Goal: Check status: Check status

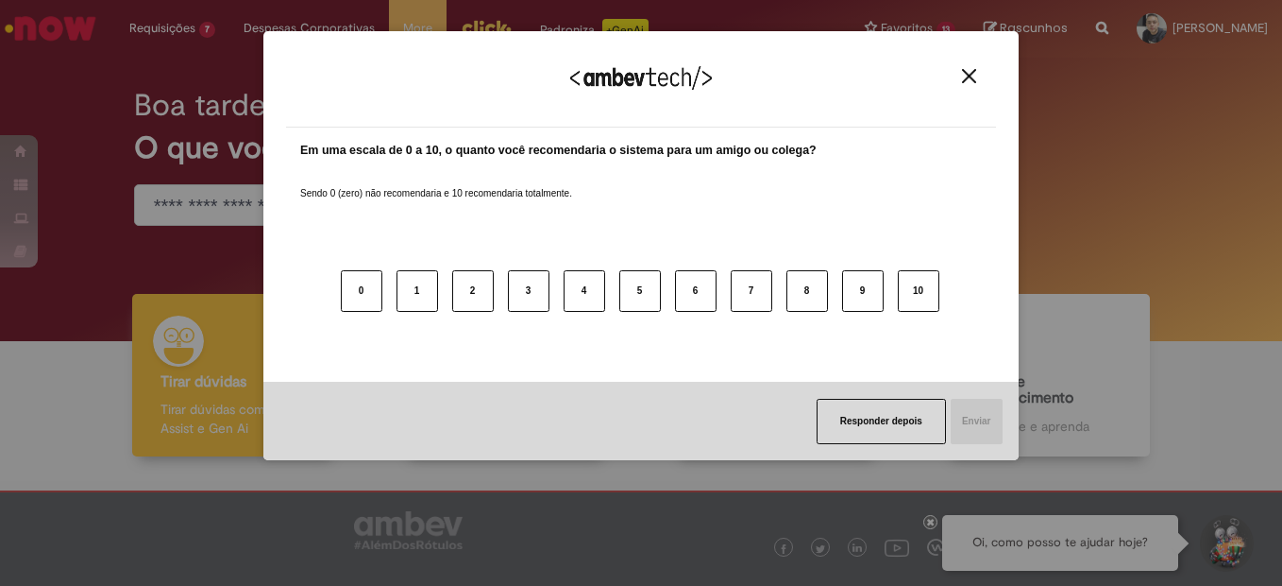
click at [970, 76] on img "Close" at bounding box center [969, 76] width 14 height 14
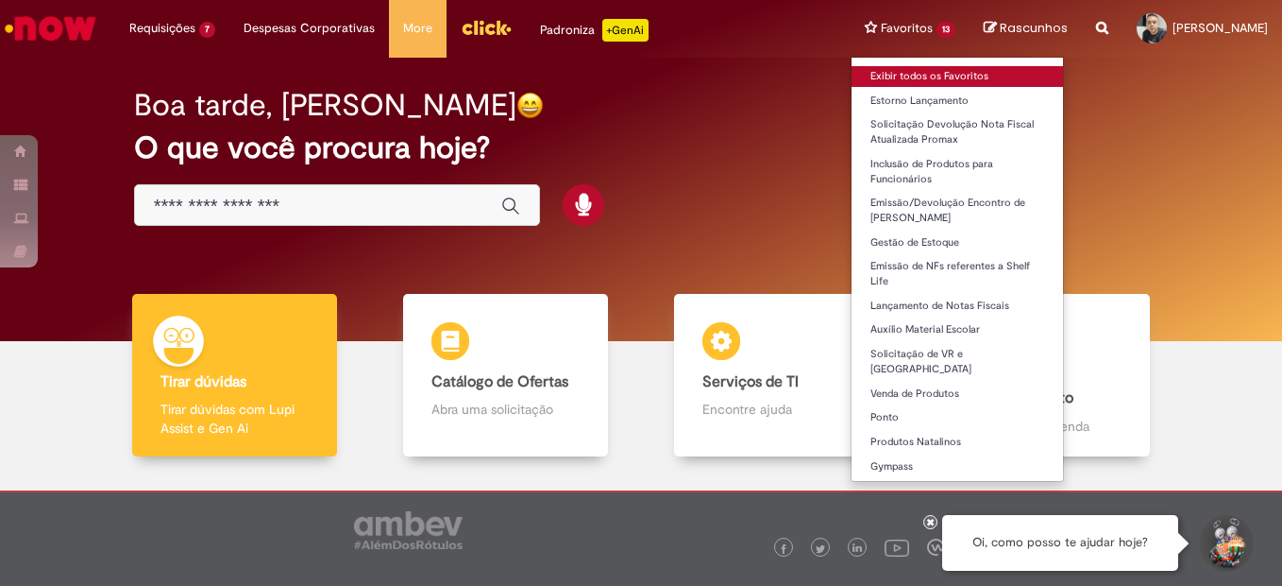
click at [892, 74] on link "Exibir todos os Favoritos" at bounding box center [958, 76] width 212 height 21
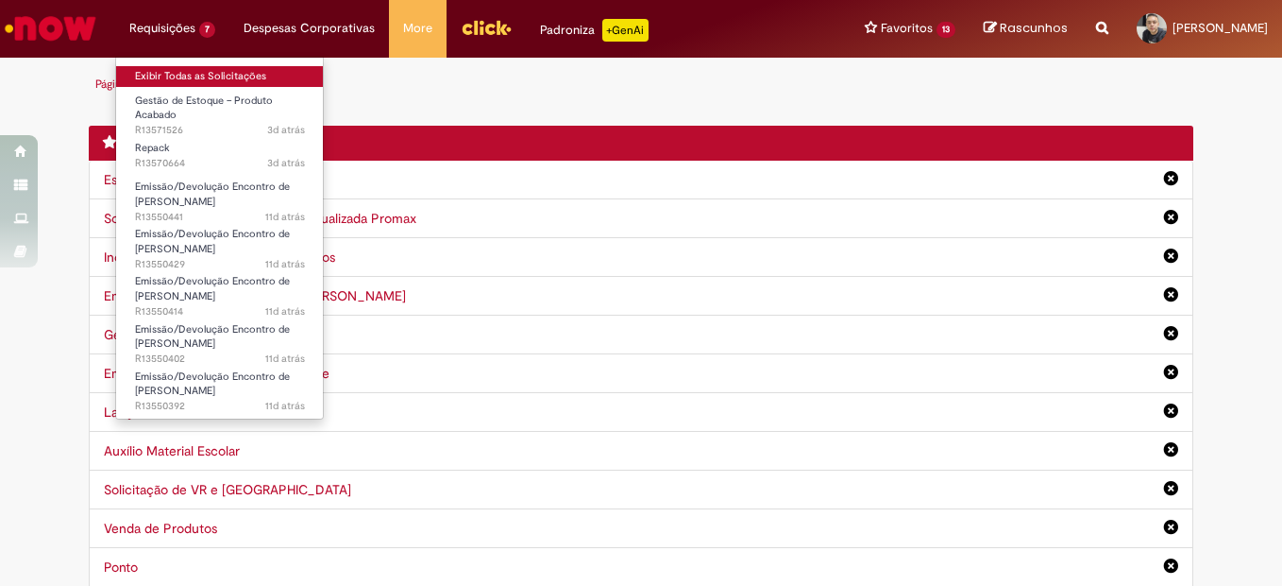
click at [184, 78] on link "Exibir Todas as Solicitações" at bounding box center [220, 76] width 208 height 21
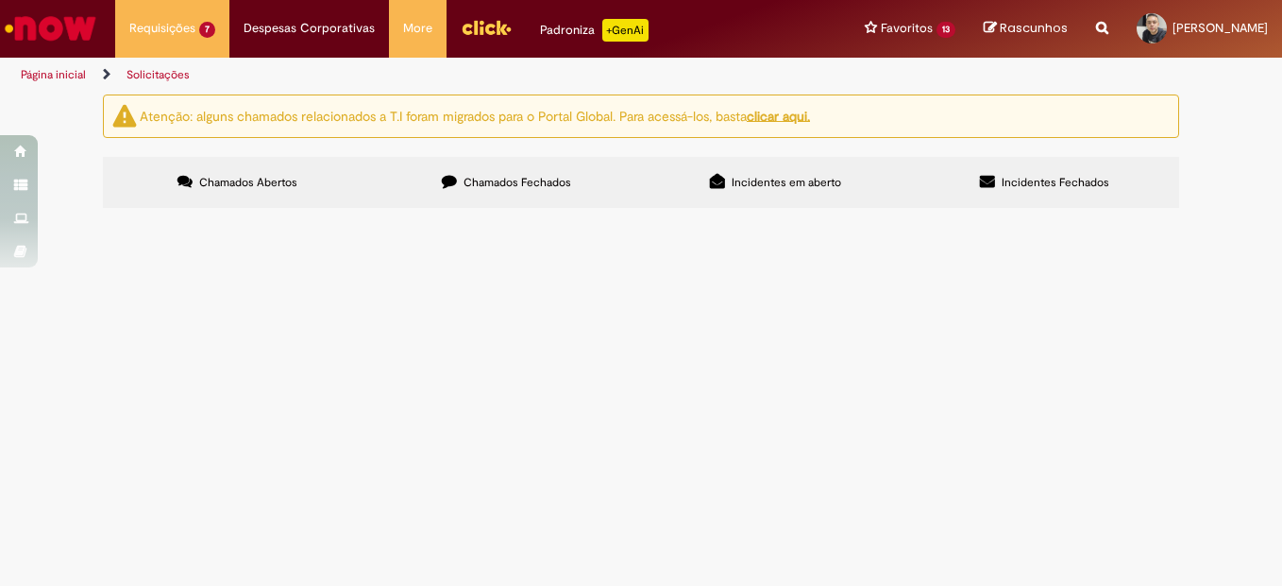
click at [423, 181] on label "Chamados Fechados" at bounding box center [506, 182] width 269 height 51
click at [0, 0] on span "Bom dia, segue evidencias para abertura do chamado de cobrança do sinistro." at bounding box center [0, 0] width 0 height 0
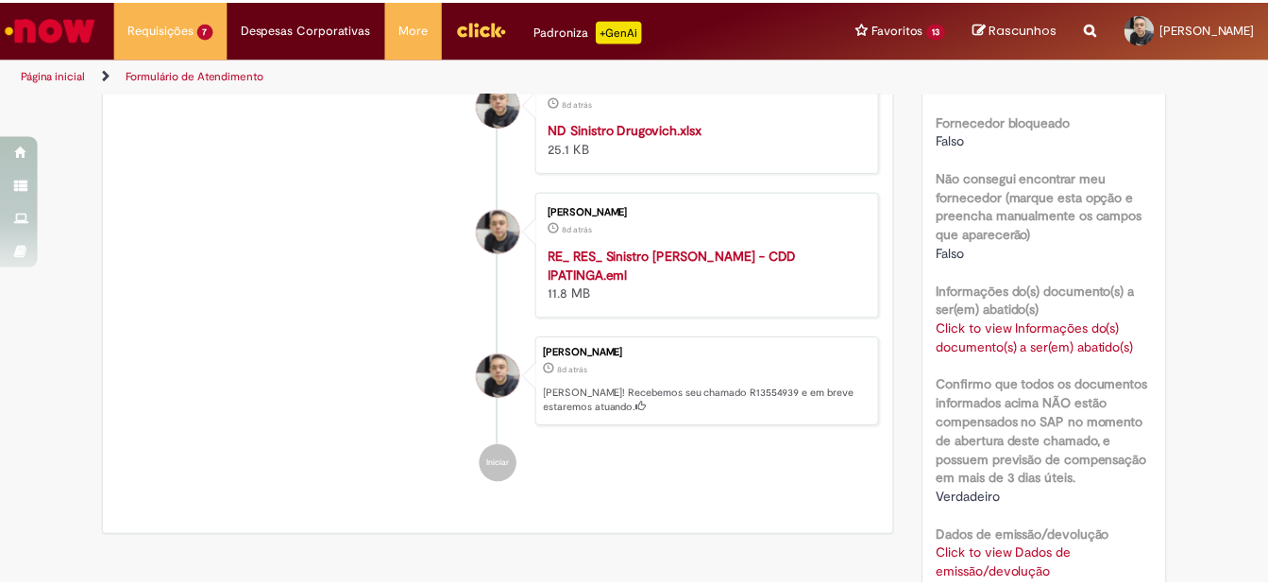
scroll to position [1133, 0]
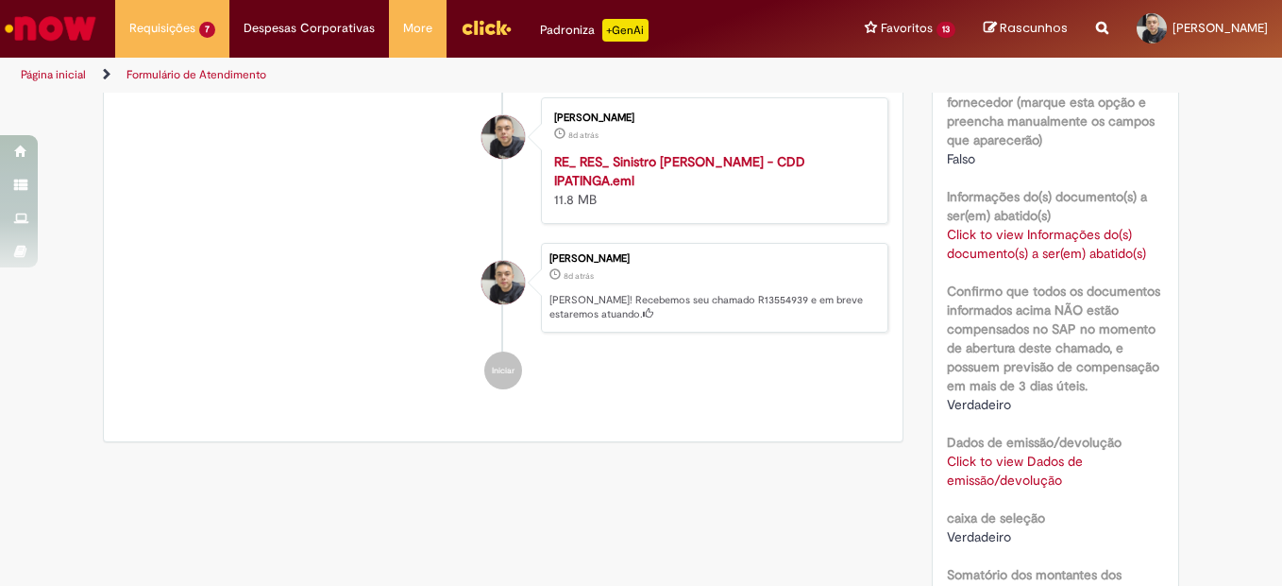
click at [995, 262] on link "Click to view Informações do(s) documento(s) a ser(em) abatido(s)" at bounding box center [1046, 244] width 199 height 36
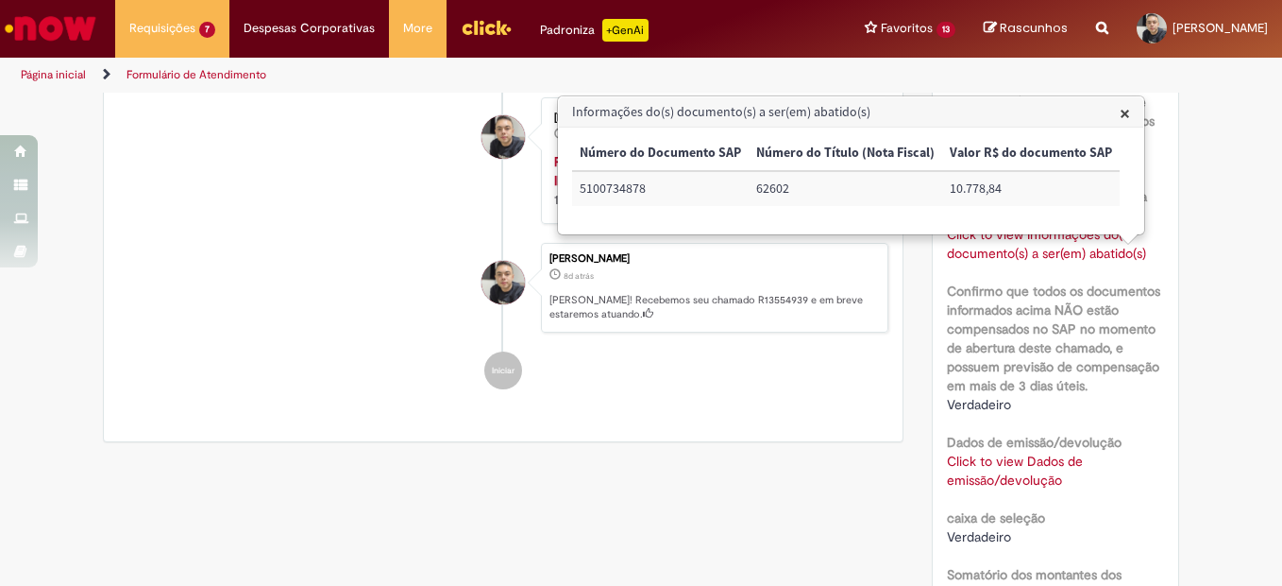
click at [984, 478] on link "Click to view Dados de emissão/devolução" at bounding box center [1015, 470] width 136 height 36
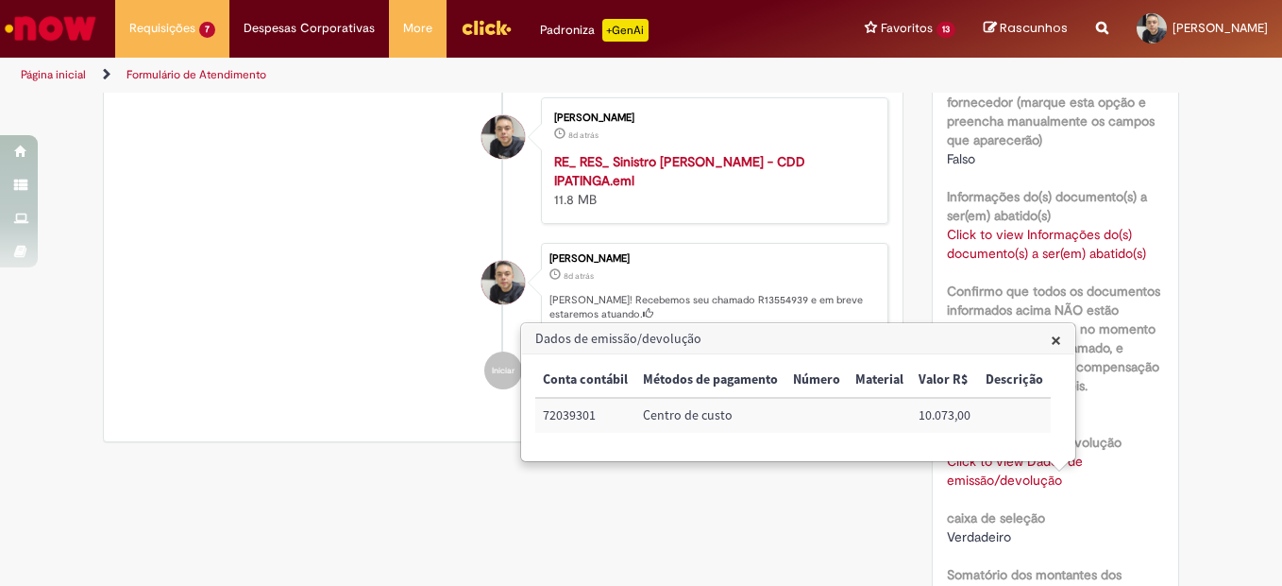
click at [317, 280] on li "[PERSON_NAME] 8d atrás 8 dias atrás [PERSON_NAME]! Recebemos seu chamado R13554…" at bounding box center [503, 288] width 771 height 91
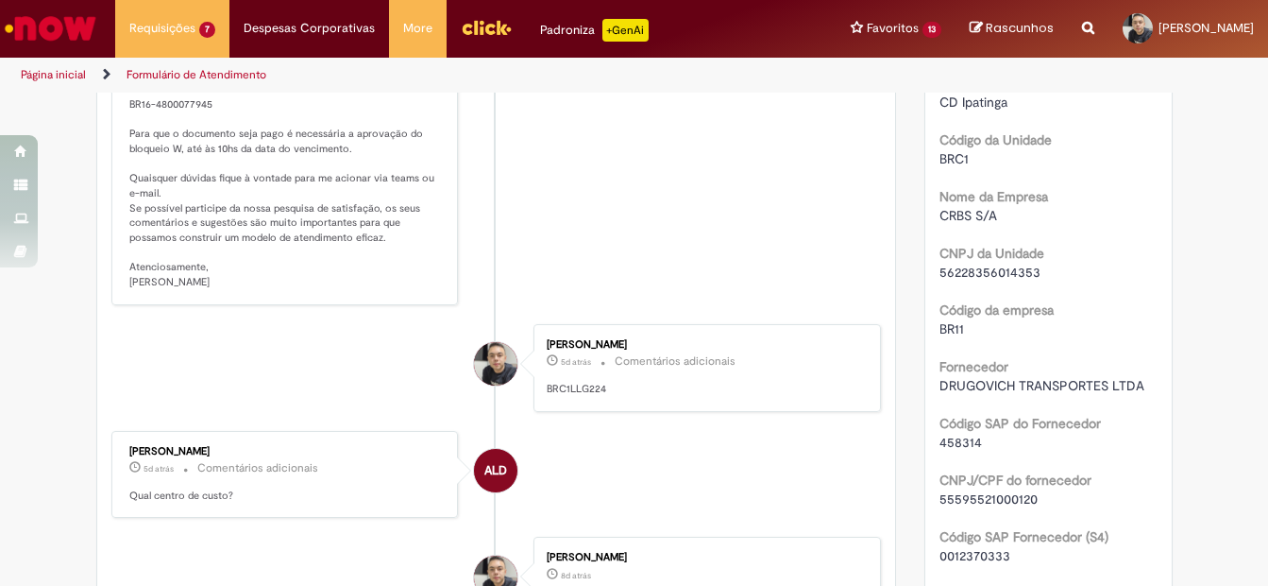
scroll to position [378, 0]
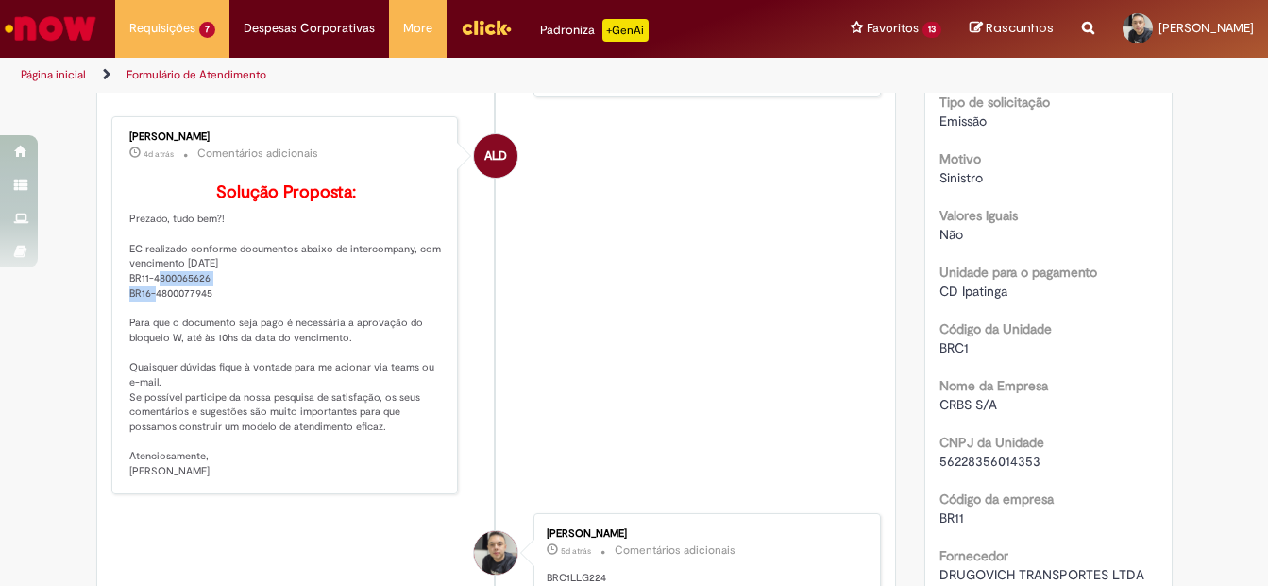
drag, startPoint x: 209, startPoint y: 304, endPoint x: 122, endPoint y: 307, distance: 86.9
click at [129, 307] on p "Solução Proposta: Prezado, tudo bem?! EC realizado conforme documentos abaixo d…" at bounding box center [286, 330] width 314 height 295
copy p "BR11-4800065626"
drag, startPoint x: 207, startPoint y: 320, endPoint x: 124, endPoint y: 326, distance: 83.3
click at [129, 326] on p "Solução Proposta: Prezado, tudo bem?! EC realizado conforme documentos abaixo d…" at bounding box center [286, 330] width 314 height 295
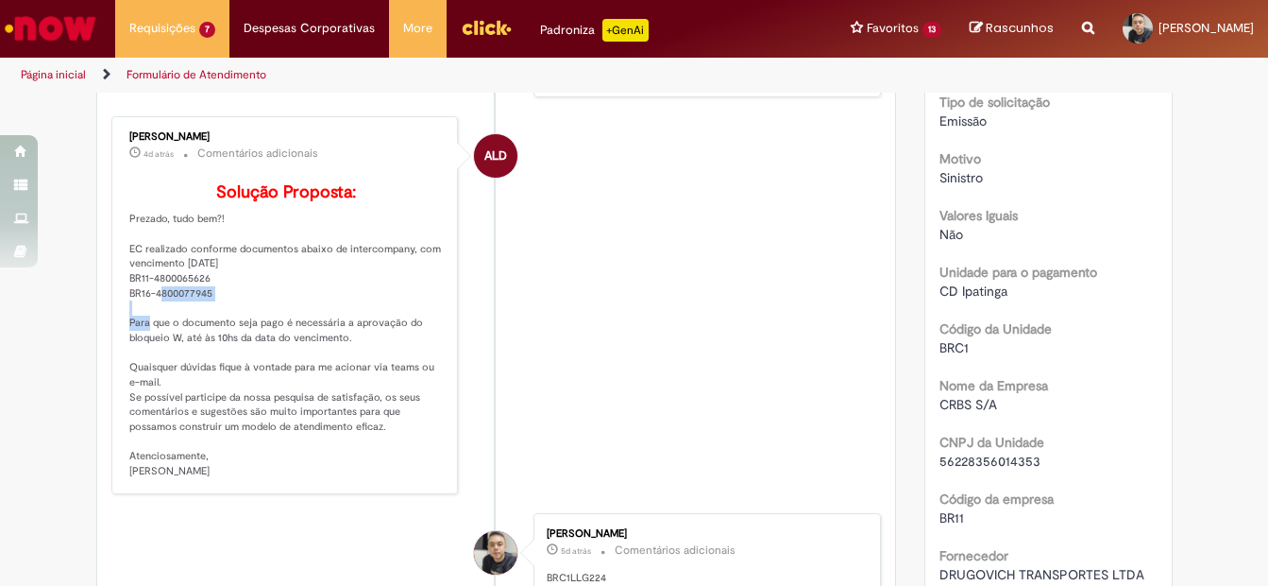
copy p "BR16-4800077945"
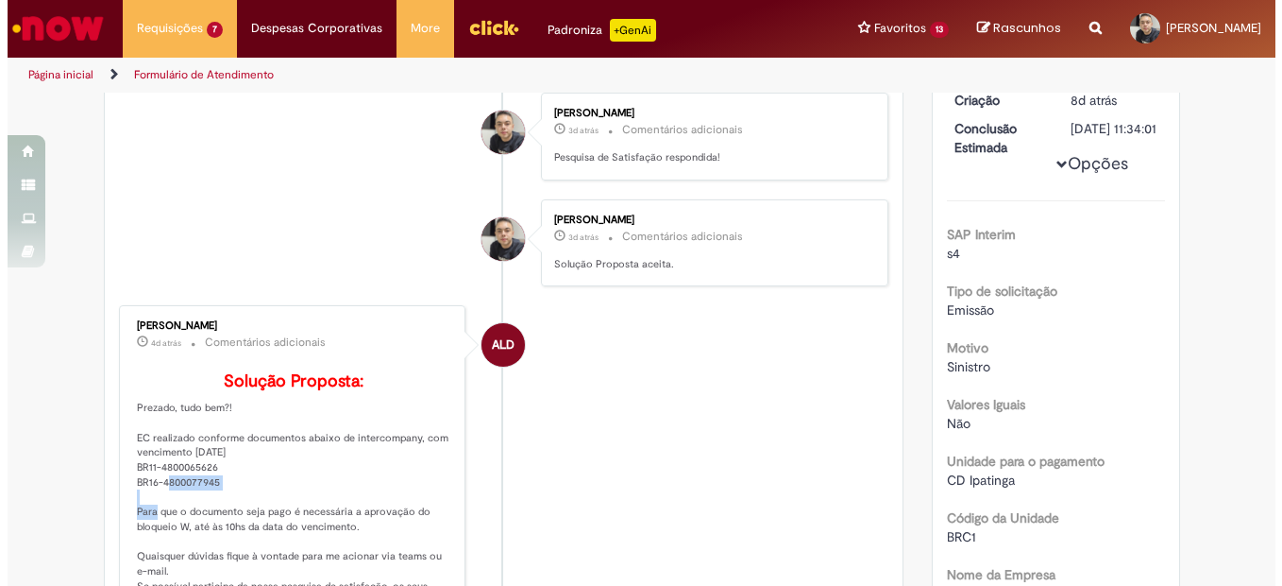
scroll to position [0, 0]
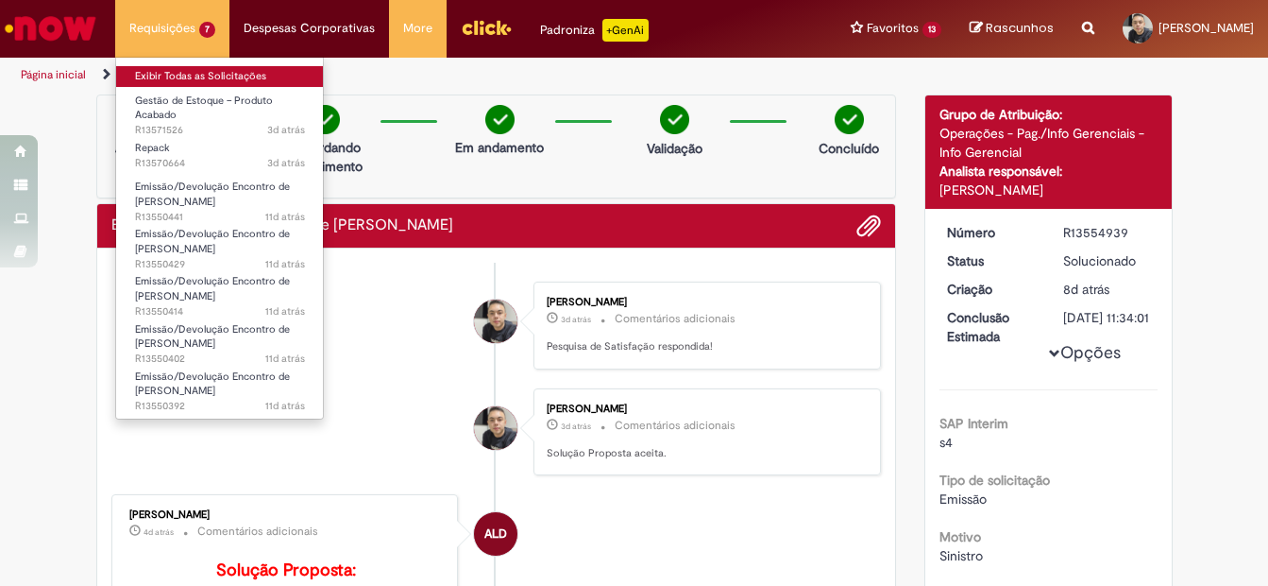
click at [195, 75] on link "Exibir Todas as Solicitações" at bounding box center [220, 76] width 208 height 21
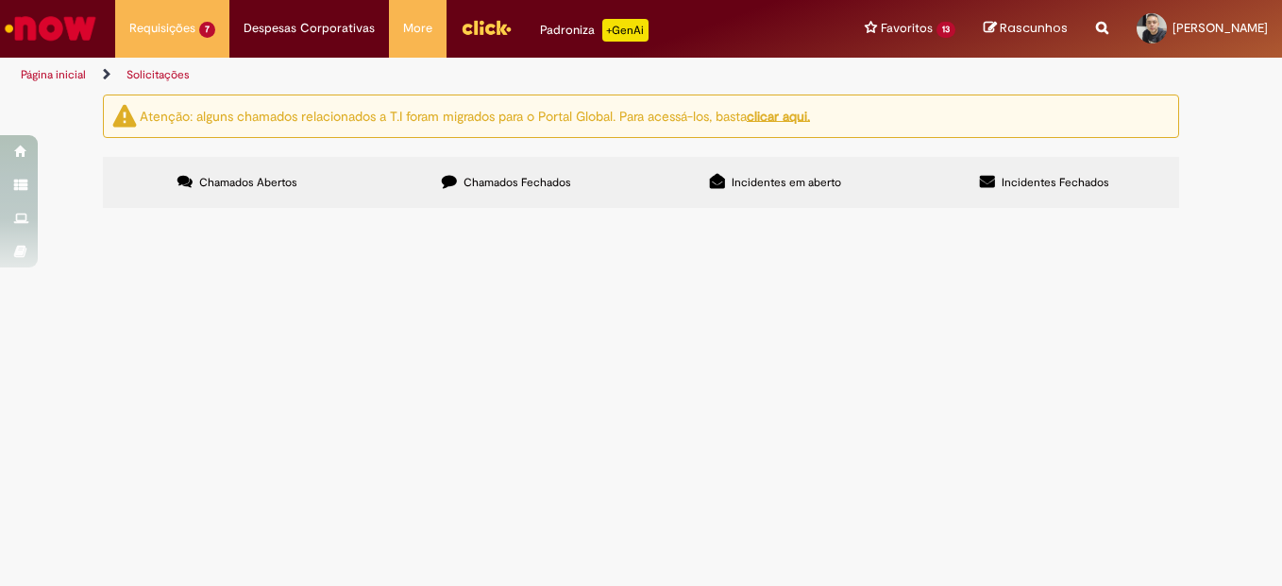
click at [543, 193] on label "Chamados Fechados" at bounding box center [506, 182] width 269 height 51
click at [0, 0] on span "Bom dia, segue e-mail com evidencias" at bounding box center [0, 0] width 0 height 0
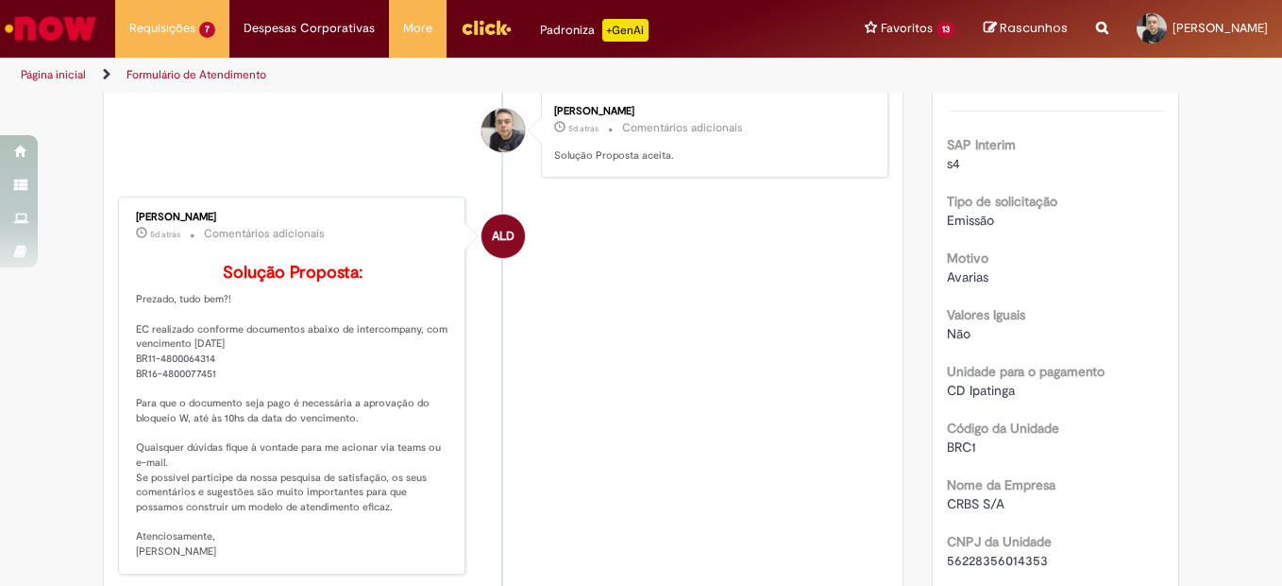
scroll to position [392, 0]
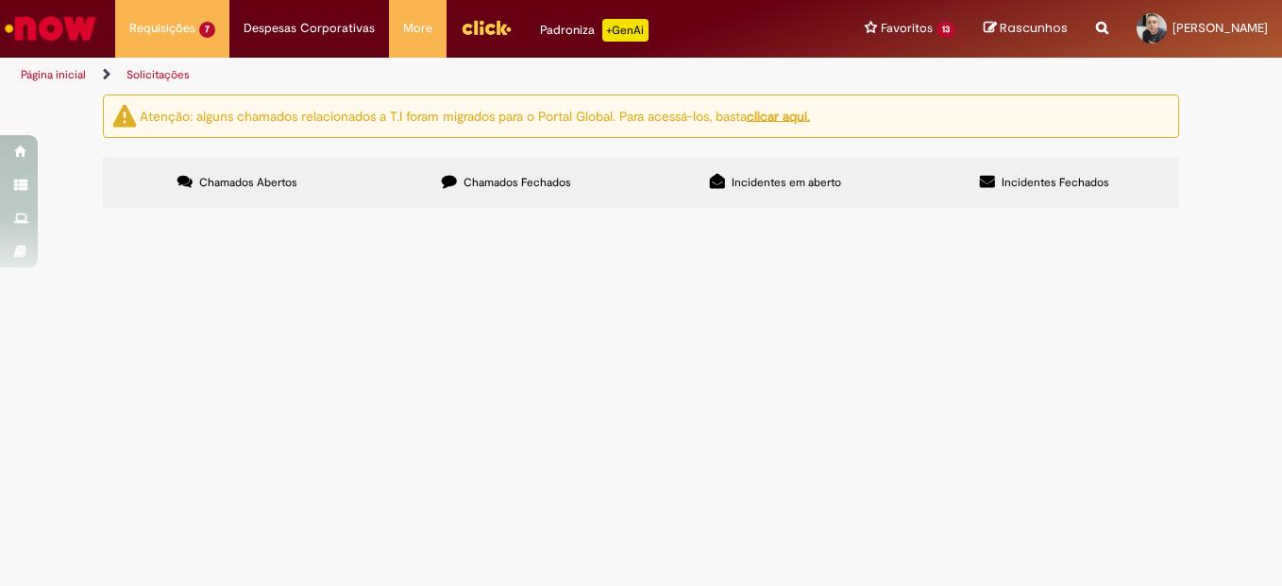
click at [443, 162] on label "Chamados Fechados" at bounding box center [506, 182] width 269 height 51
click at [0, 0] on span "Bom dia, segue evidencias" at bounding box center [0, 0] width 0 height 0
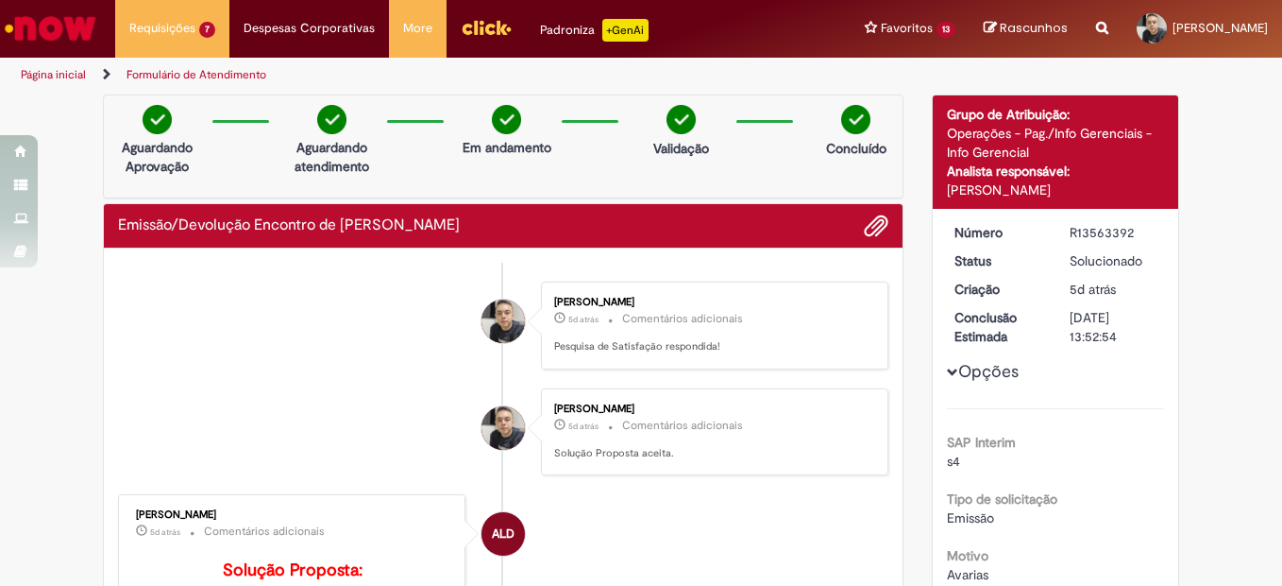
scroll to position [94, 0]
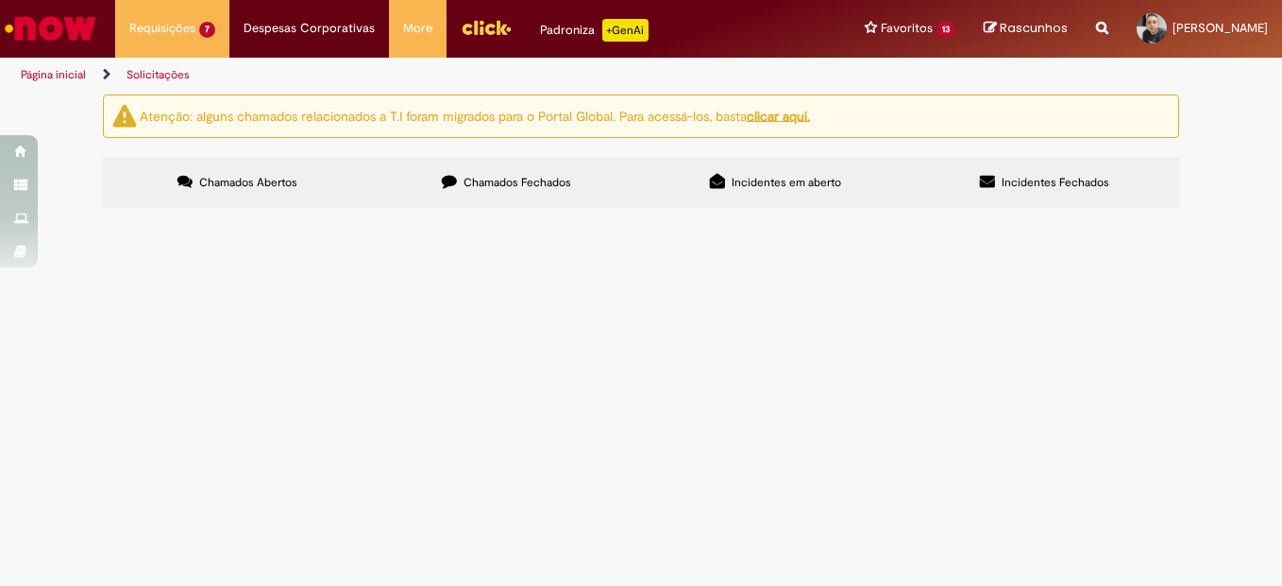
click at [431, 187] on label "Chamados Fechados" at bounding box center [506, 182] width 269 height 51
click at [0, 0] on span "Ultimo doc" at bounding box center [0, 0] width 0 height 0
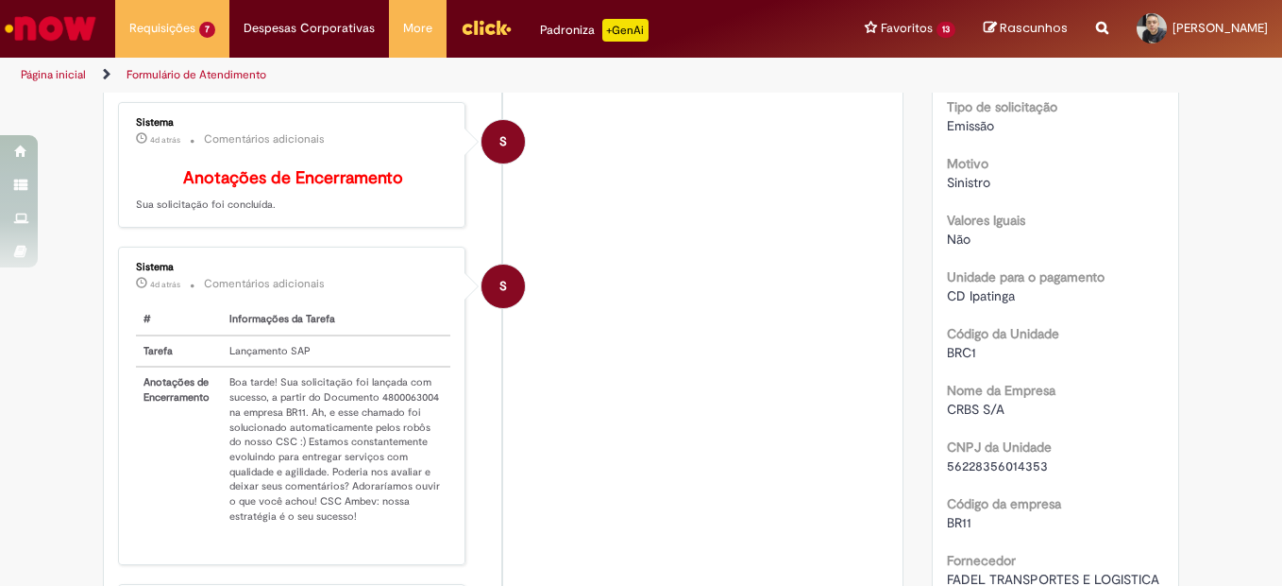
scroll to position [486, 0]
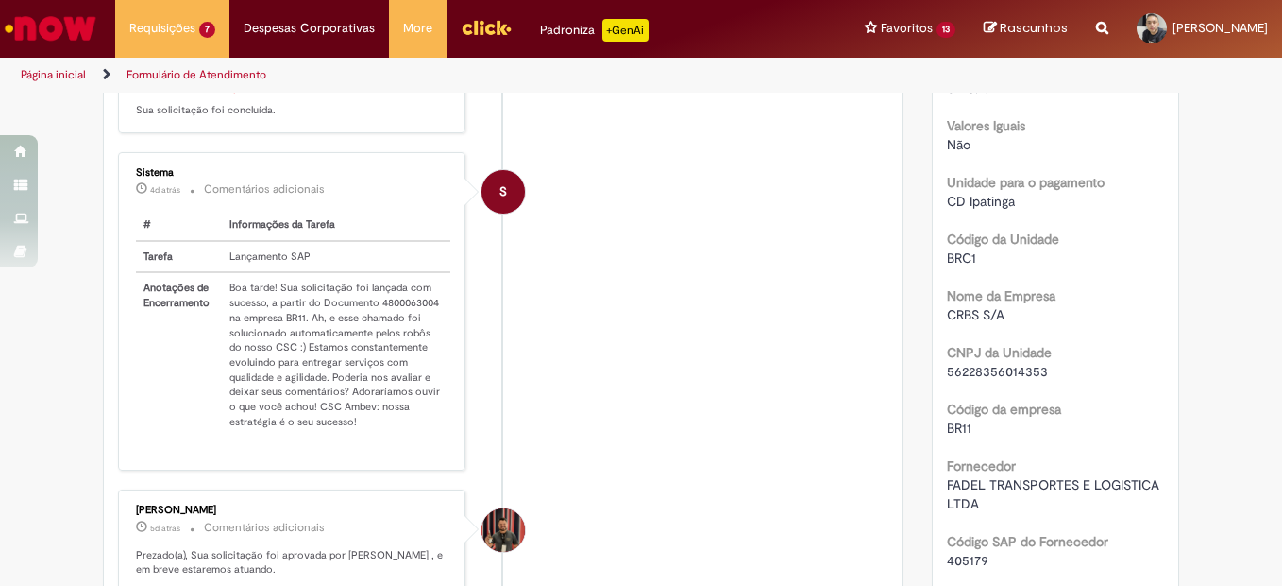
click at [390, 314] on td "Boa tarde! Sua solicitação foi lançada com sucesso, a partir do Documento 48000…" at bounding box center [336, 354] width 229 height 164
copy td "4800063004"
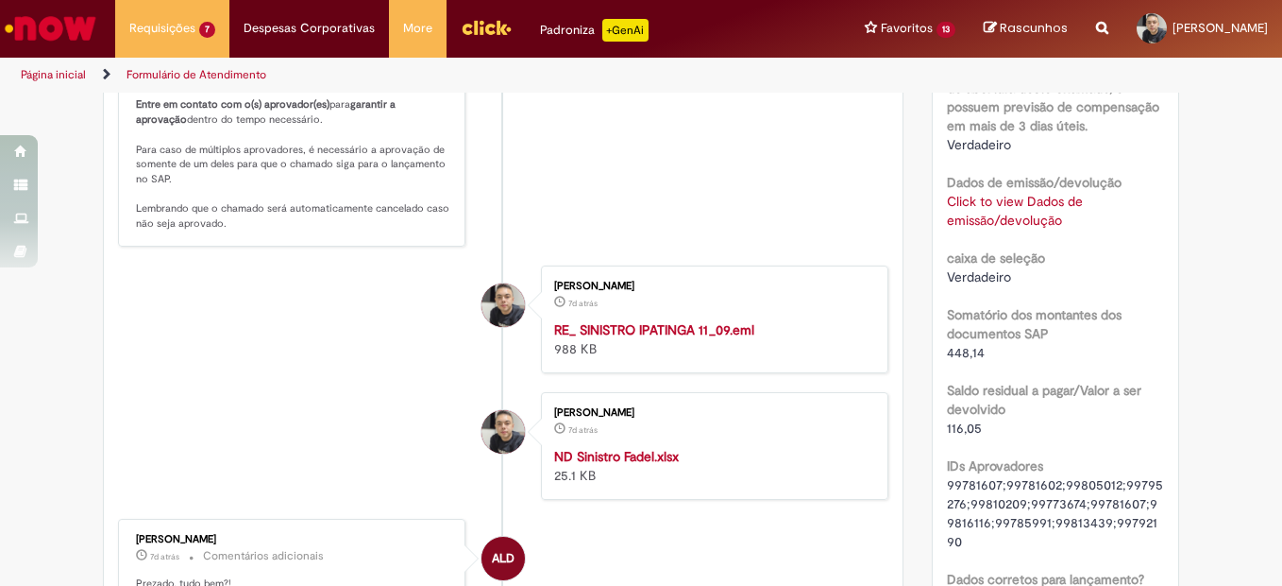
scroll to position [1242, 0]
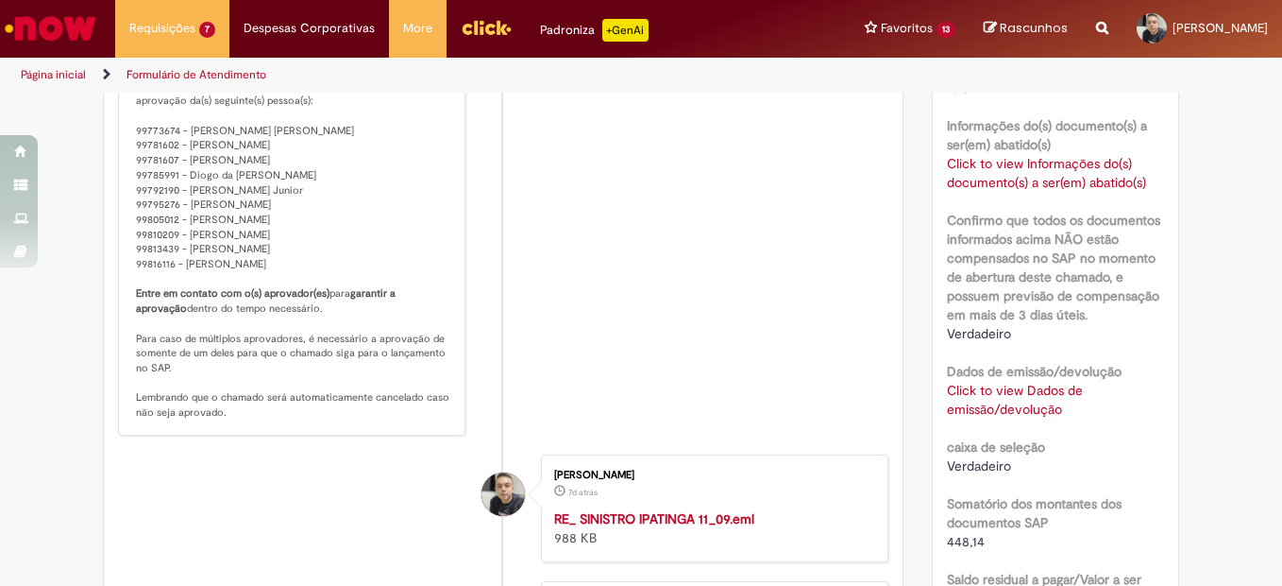
click at [985, 407] on link "Click to view Dados de emissão/devolução" at bounding box center [1015, 400] width 136 height 36
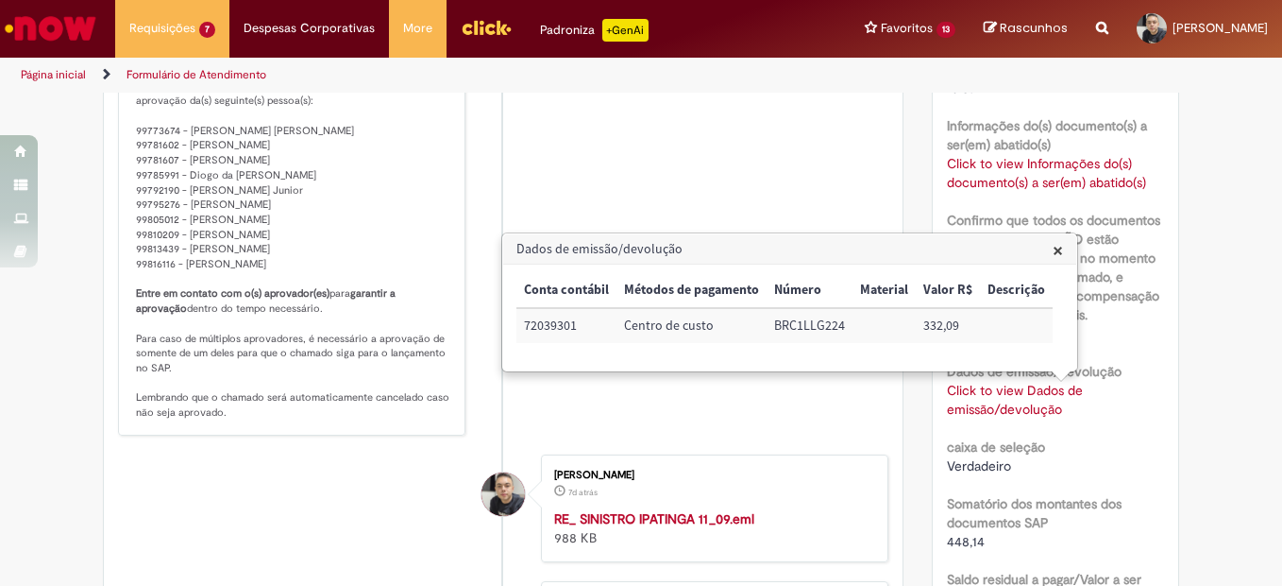
click at [1129, 357] on div "Dados de emissão/devolução Click to view Dados de emissão/devolução Click to vi…" at bounding box center [1056, 387] width 218 height 61
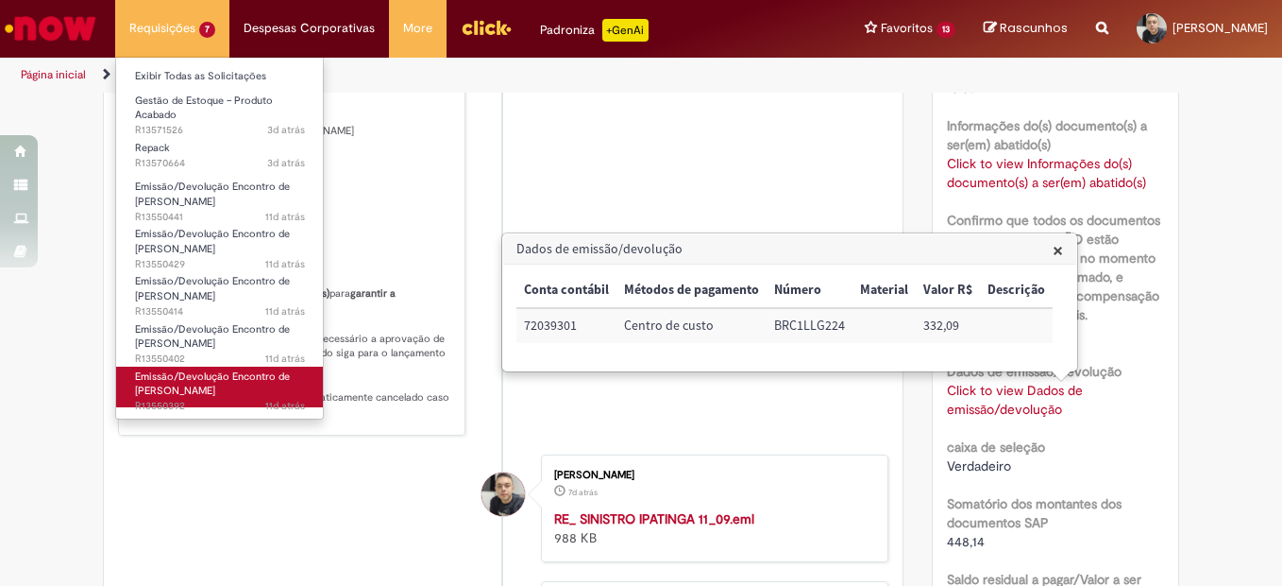
click at [232, 382] on span "Emissão/Devolução Encontro de [PERSON_NAME]" at bounding box center [212, 383] width 155 height 29
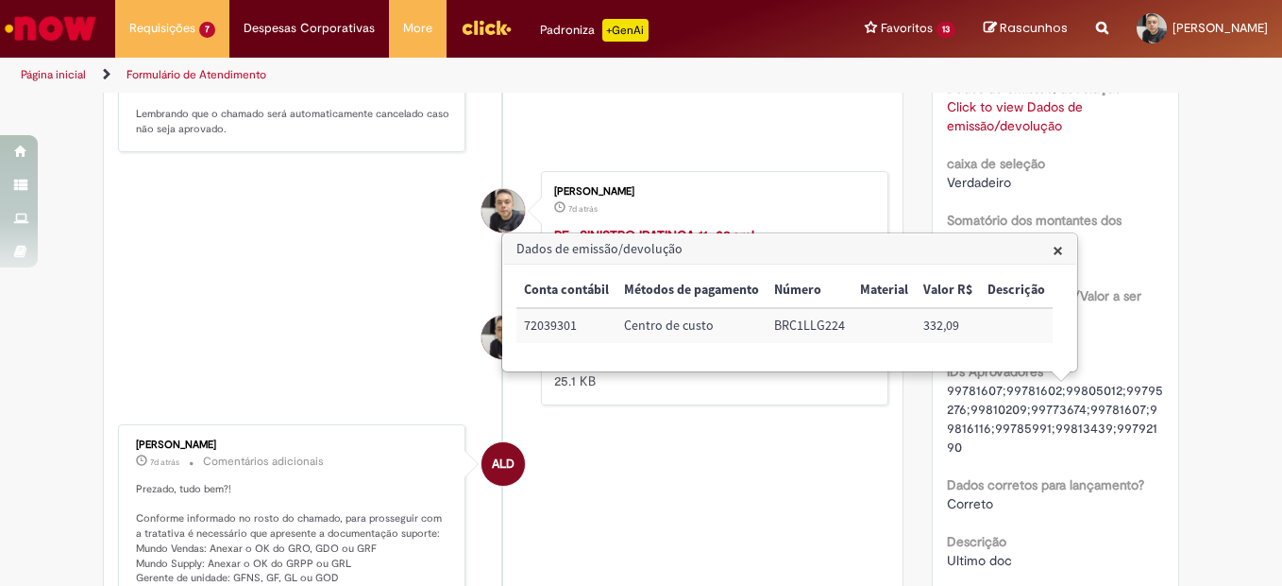
scroll to position [1620, 0]
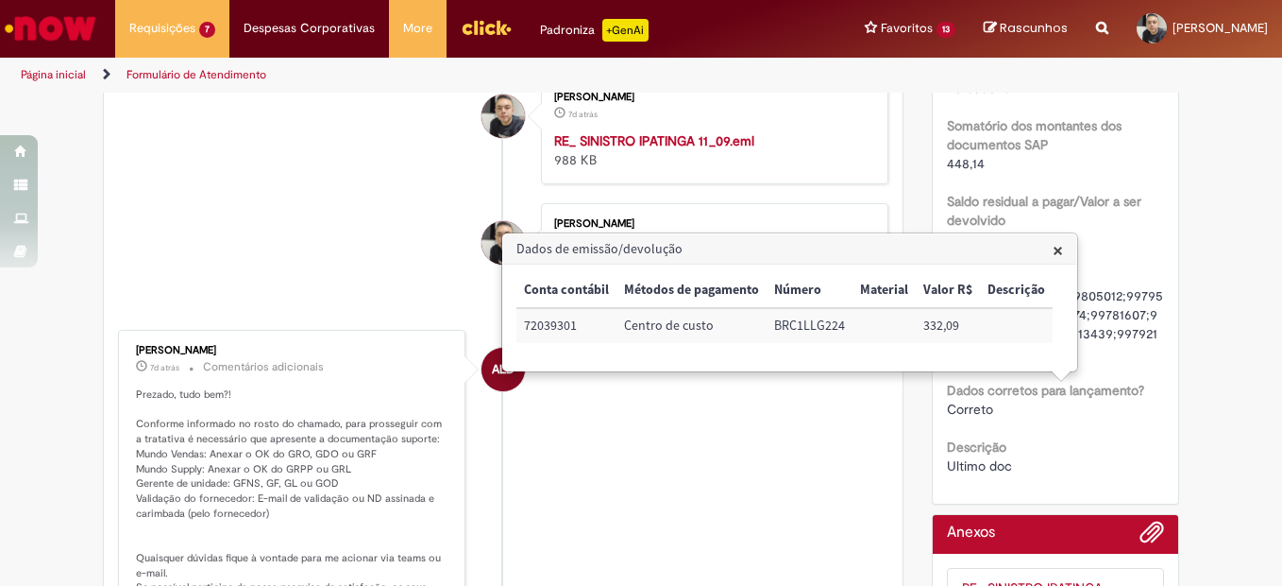
click at [1056, 244] on span "×" at bounding box center [1058, 249] width 10 height 25
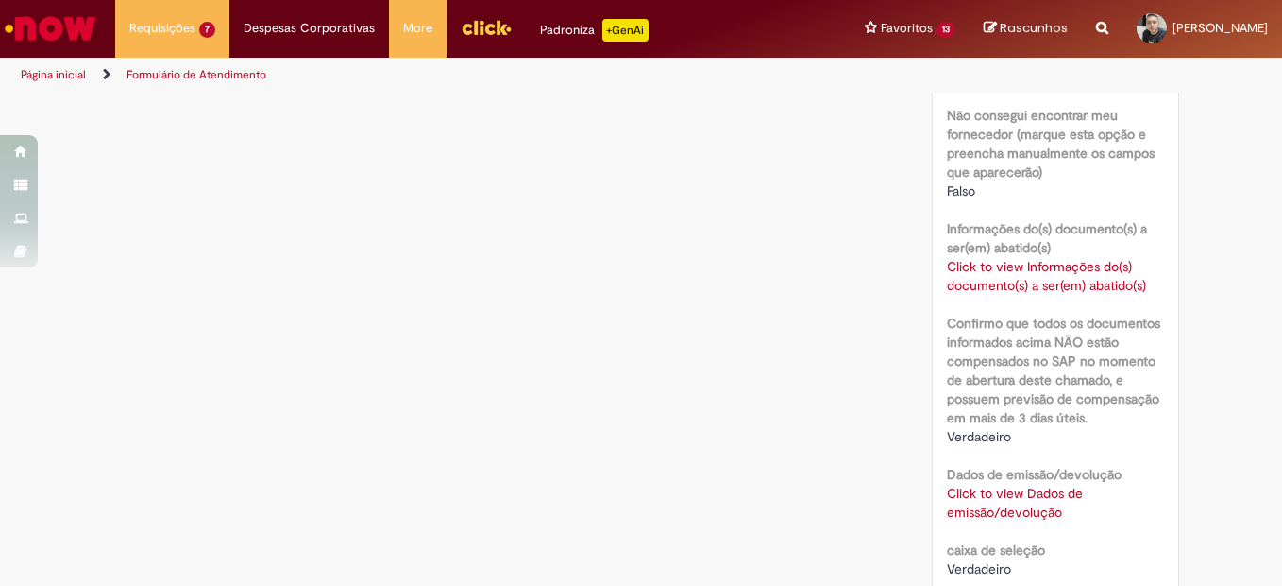
scroll to position [1039, 0]
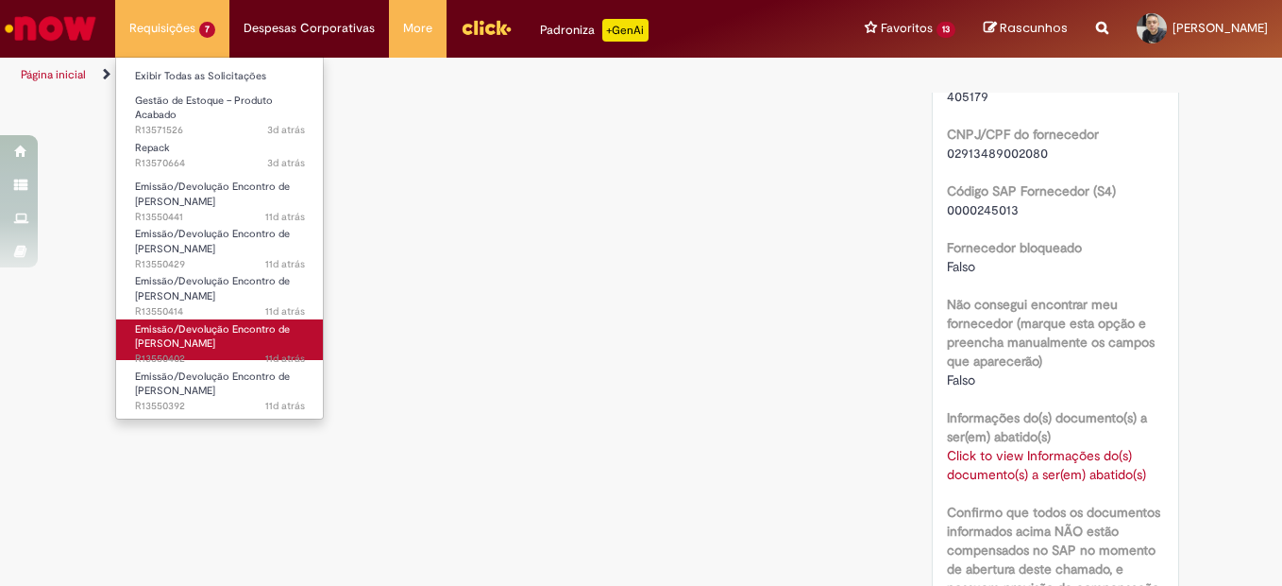
click at [203, 334] on span "Emissão/Devolução Encontro de [PERSON_NAME]" at bounding box center [212, 336] width 155 height 29
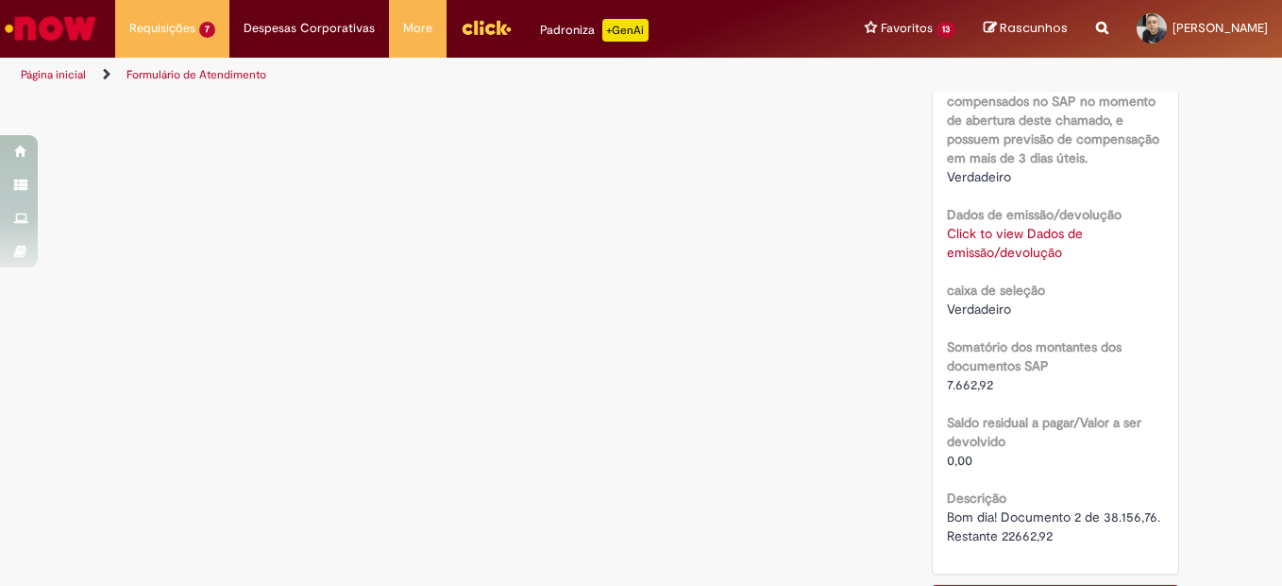
scroll to position [1620, 0]
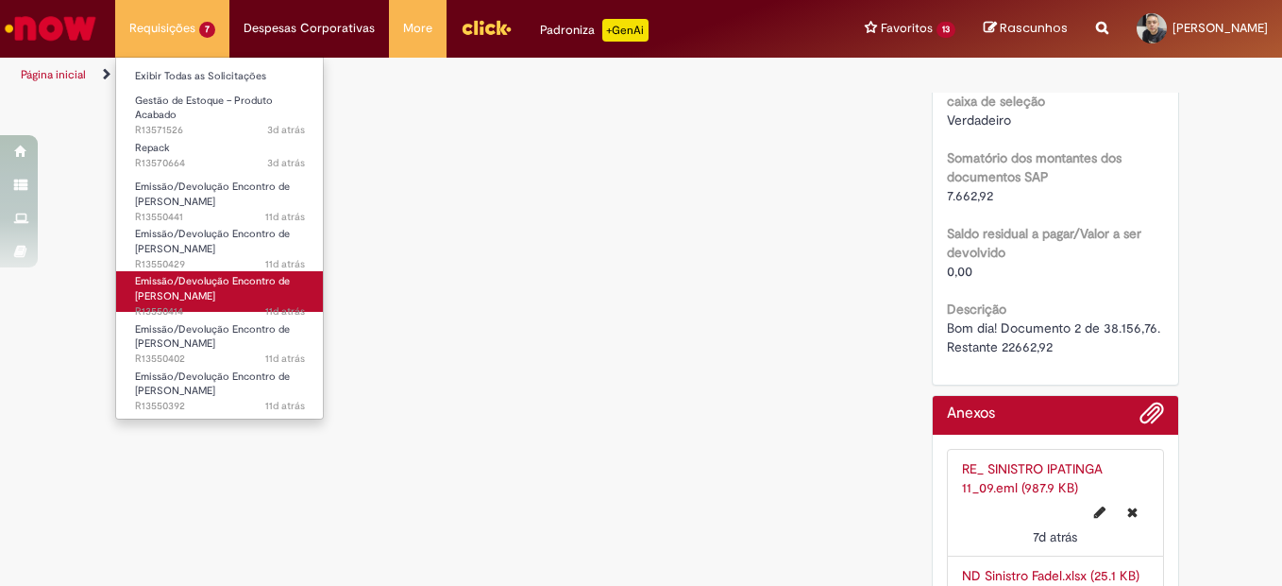
click at [206, 287] on span "Emissão/Devolução Encontro de [PERSON_NAME]" at bounding box center [212, 288] width 155 height 29
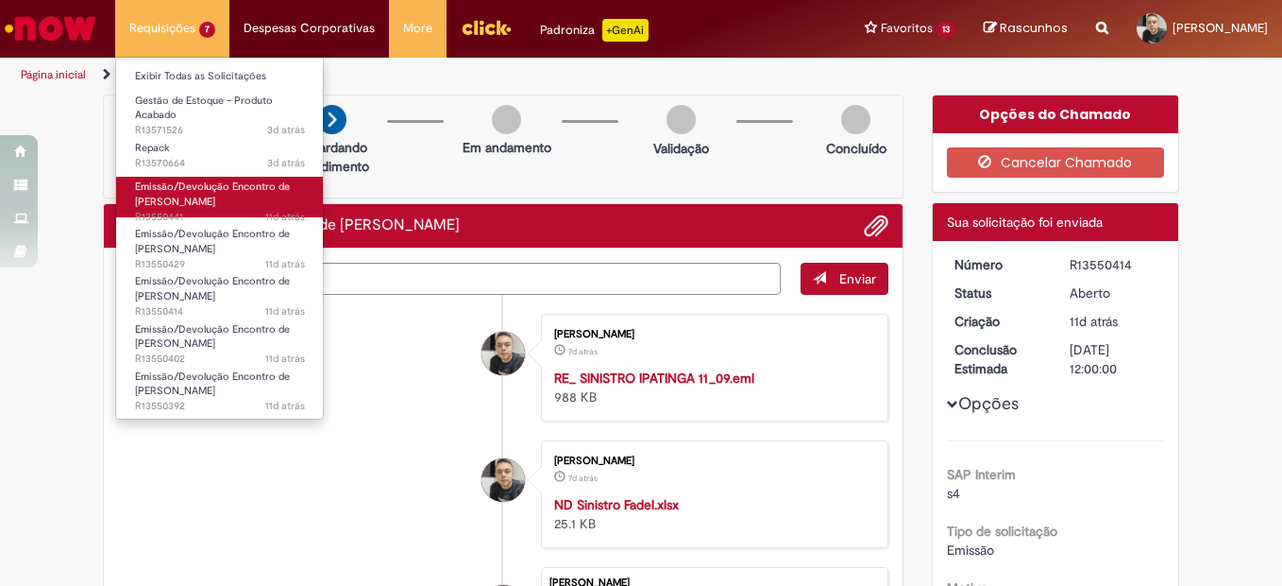
click at [204, 197] on span "Emissão/Devolução Encontro de [PERSON_NAME]" at bounding box center [212, 193] width 155 height 29
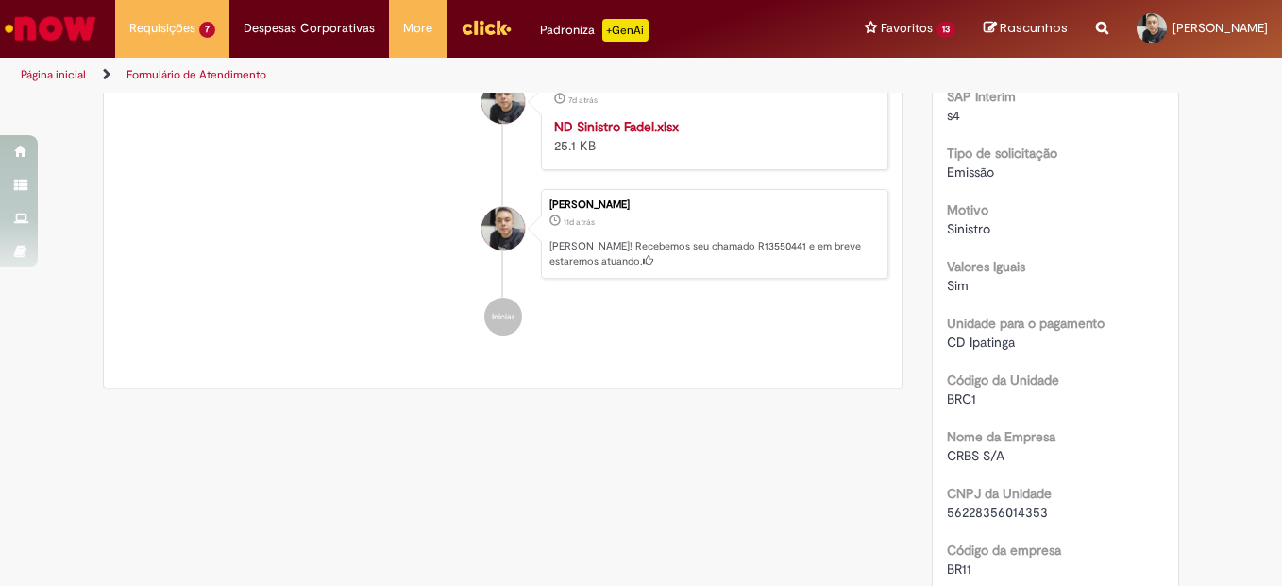
scroll to position [94, 0]
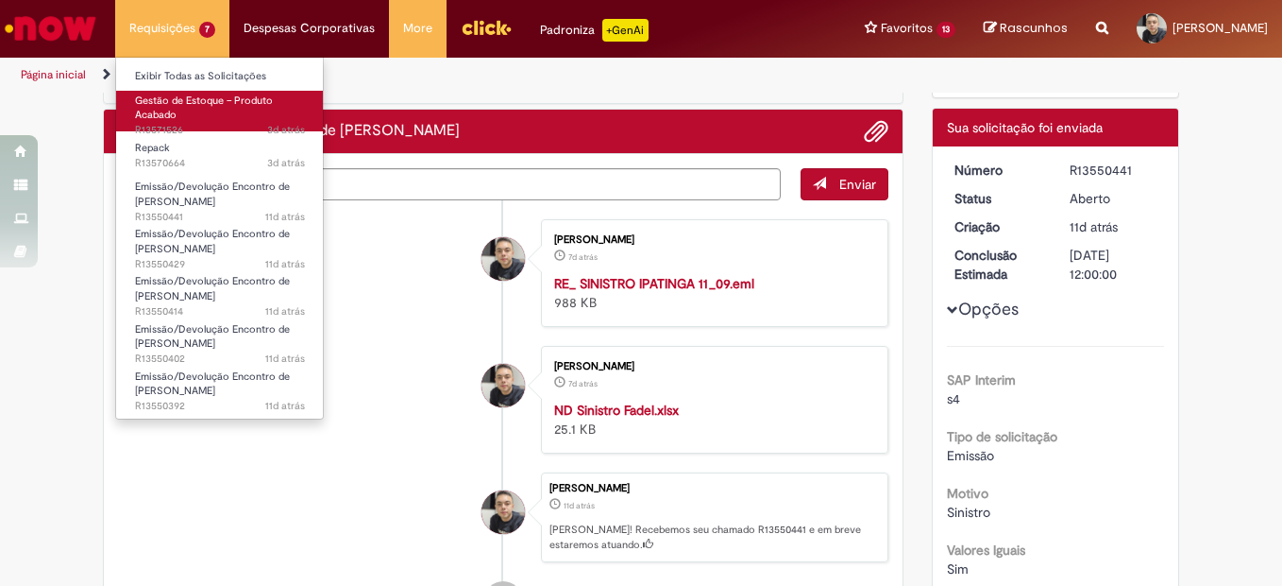
click at [175, 106] on span "Gestão de Estoque – Produto Acabado" at bounding box center [204, 107] width 138 height 29
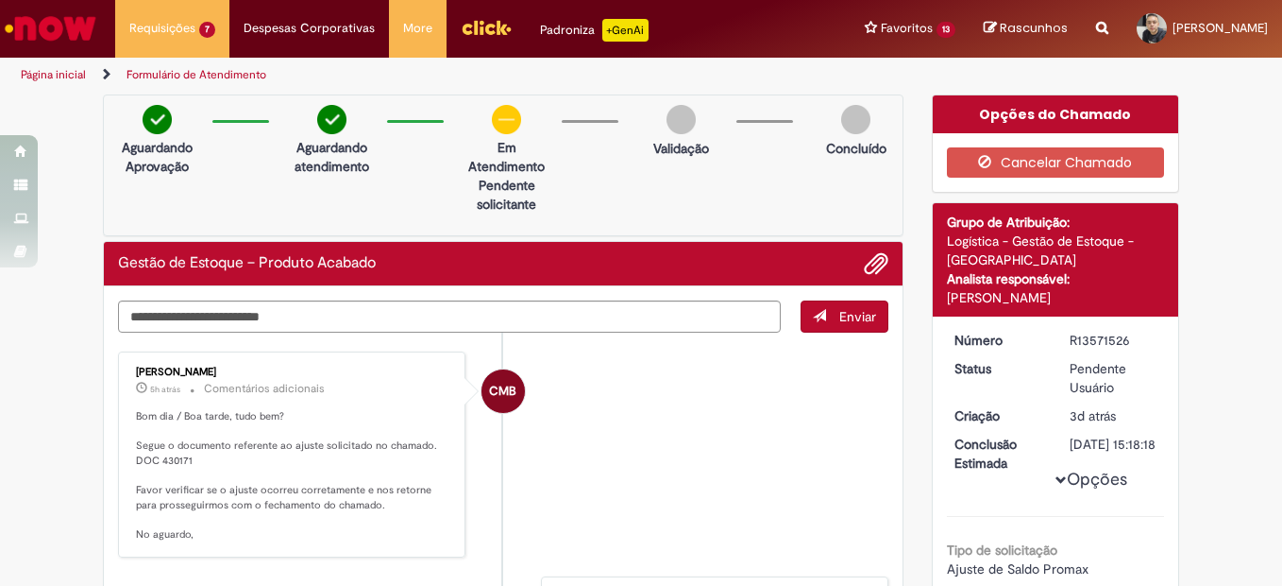
scroll to position [94, 0]
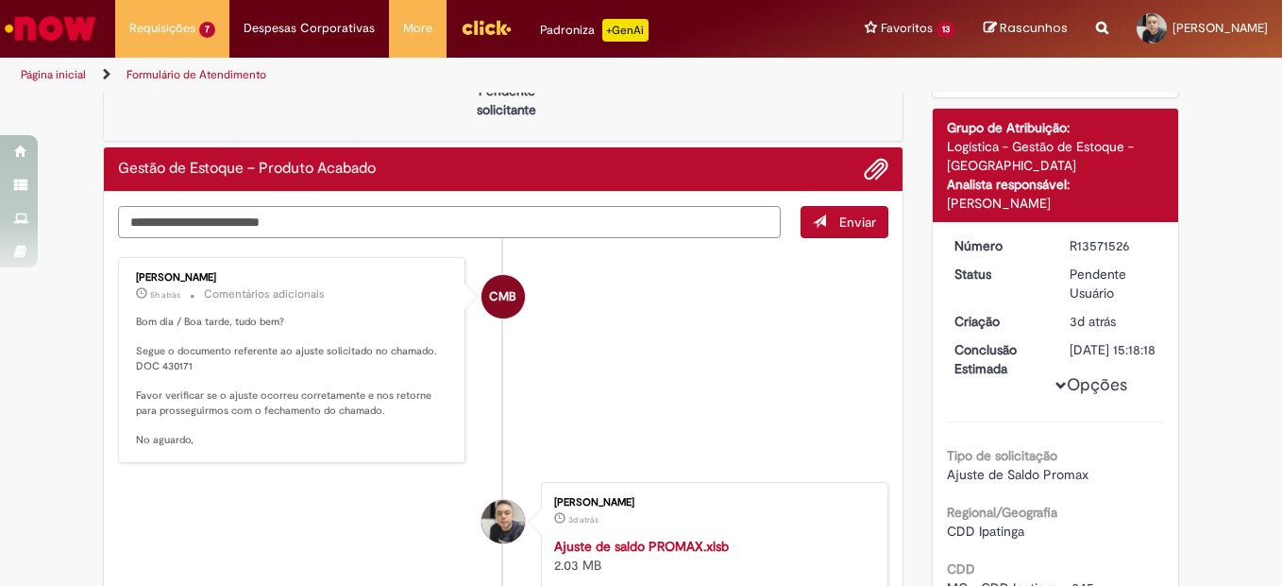
click at [372, 219] on textarea "Digite sua mensagem aqui..." at bounding box center [449, 222] width 663 height 32
type textarea "**********"
